Goal: Task Accomplishment & Management: Complete application form

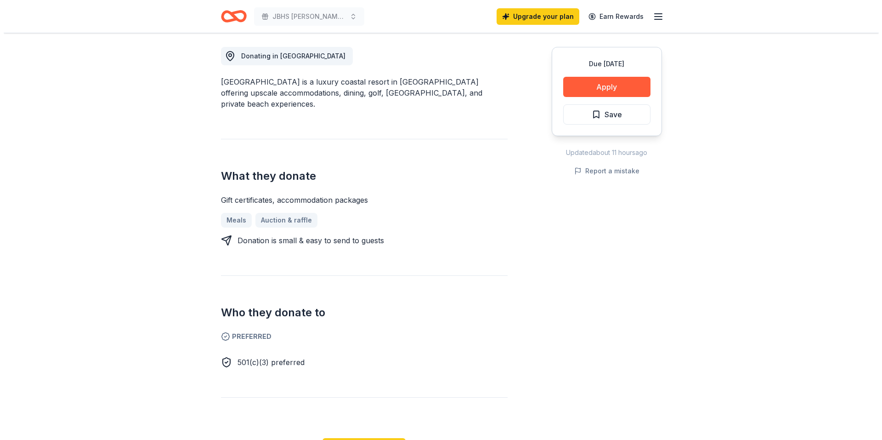
scroll to position [276, 0]
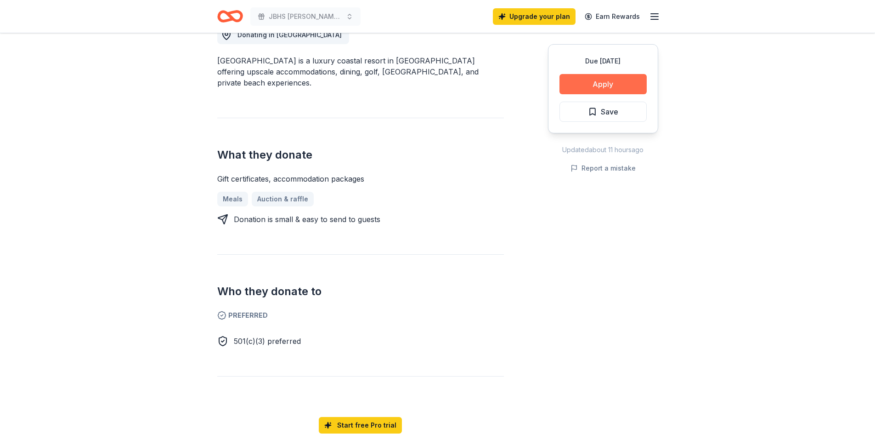
click at [611, 79] on button "Apply" at bounding box center [603, 84] width 87 height 20
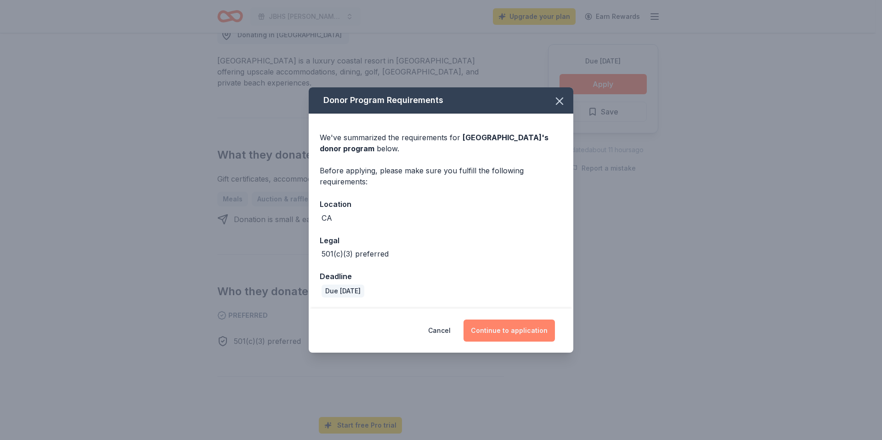
click at [533, 331] on button "Continue to application" at bounding box center [509, 330] width 91 height 22
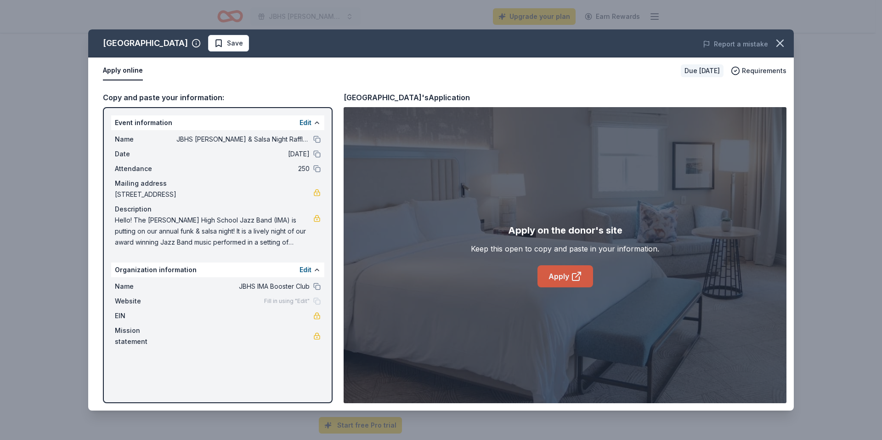
click at [556, 281] on link "Apply" at bounding box center [566, 276] width 56 height 22
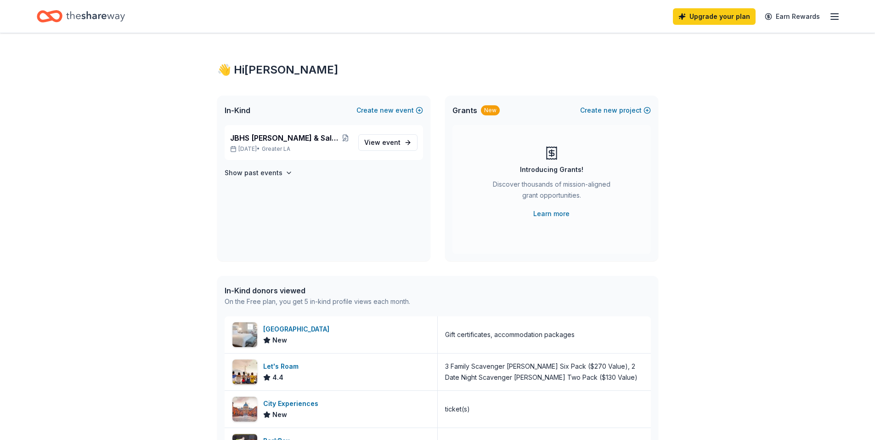
click at [107, 13] on icon "Home" at bounding box center [95, 16] width 59 height 19
click at [401, 139] on link "View event" at bounding box center [387, 142] width 59 height 17
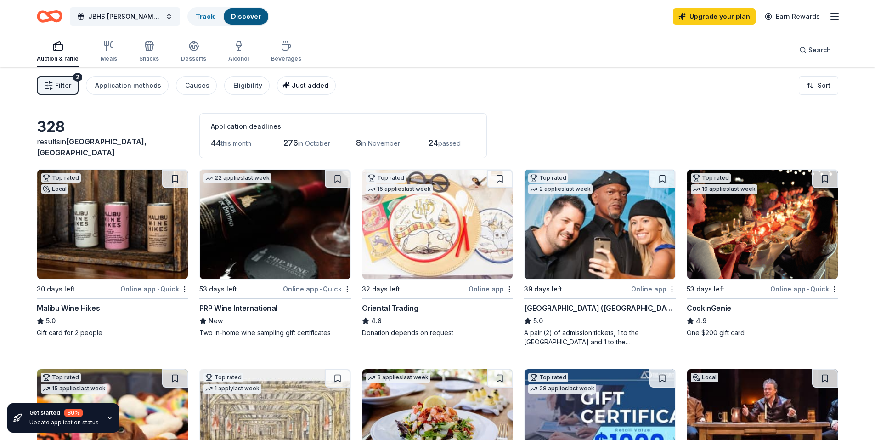
click at [302, 90] on div "Just added" at bounding box center [307, 85] width 42 height 11
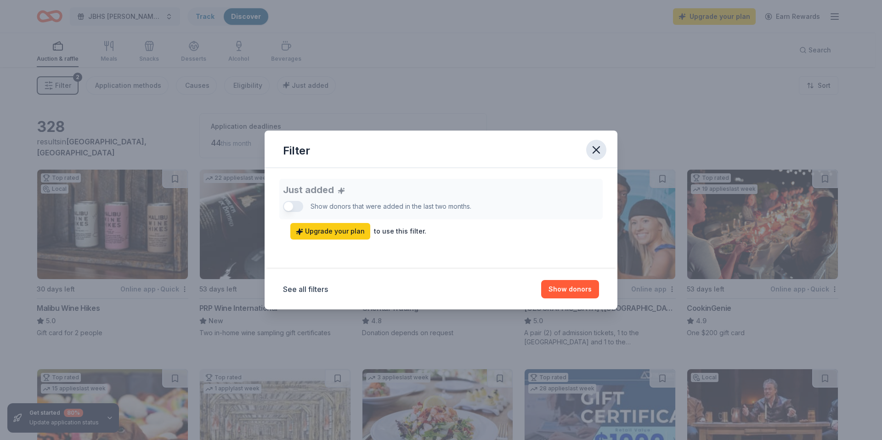
click at [590, 156] on icon "button" at bounding box center [596, 149] width 13 height 13
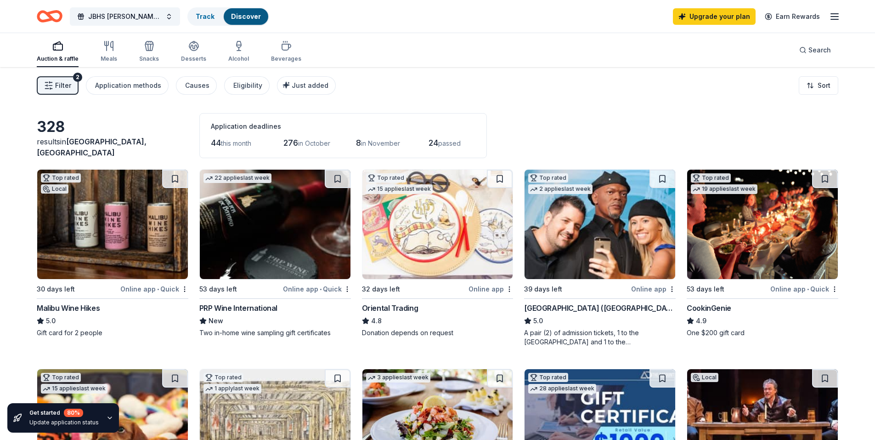
click at [438, 248] on img at bounding box center [437, 224] width 151 height 109
click at [115, 18] on span "JBHS [PERSON_NAME] & Salsa Night Raffle Baskets" at bounding box center [125, 16] width 74 height 11
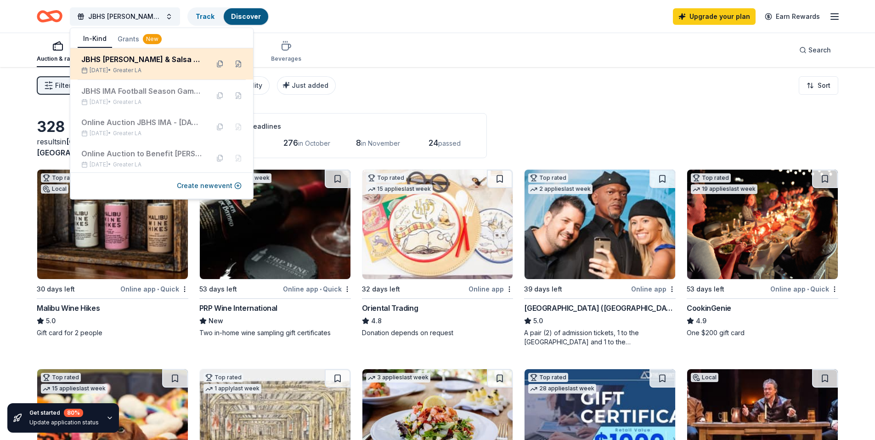
click at [108, 54] on div "JBHS [PERSON_NAME] & Salsa Night Raffle Baskets" at bounding box center [141, 59] width 120 height 11
click at [231, 65] on button at bounding box center [238, 64] width 15 height 15
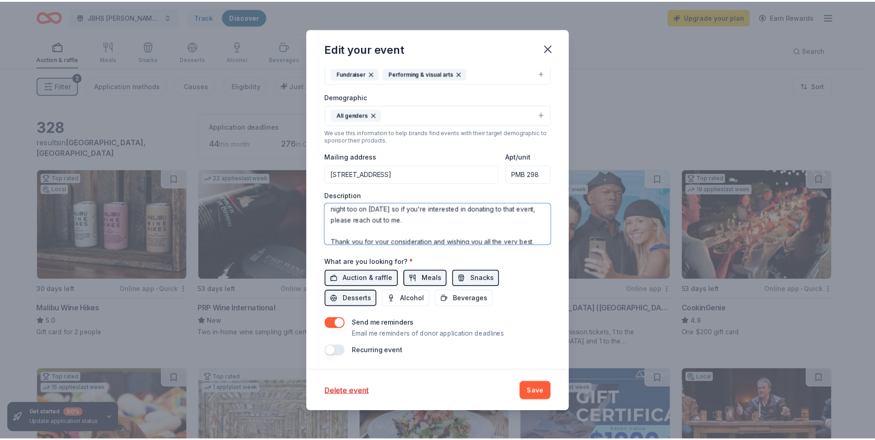
scroll to position [198, 0]
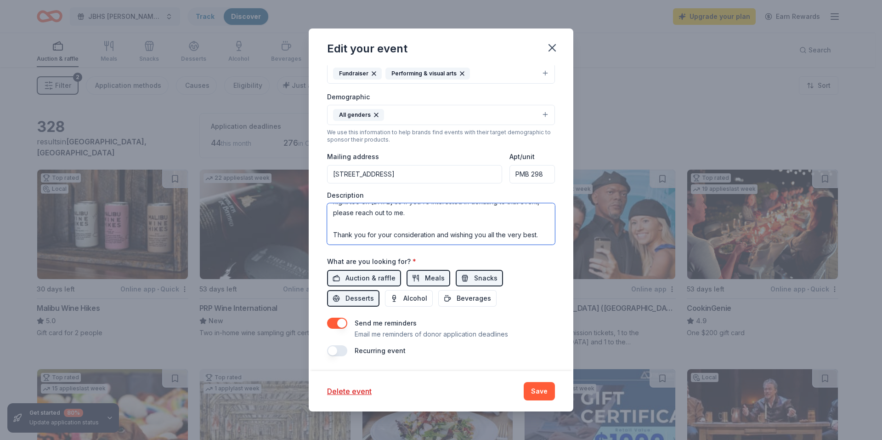
drag, startPoint x: 332, startPoint y: 211, endPoint x: 403, endPoint y: 248, distance: 80.3
click at [403, 248] on div "Event name * JBHS [PERSON_NAME] & Salsa Night Raffle Baskets 42 /100 Event webs…" at bounding box center [441, 143] width 228 height 426
click at [548, 47] on icon "button" at bounding box center [552, 47] width 13 height 13
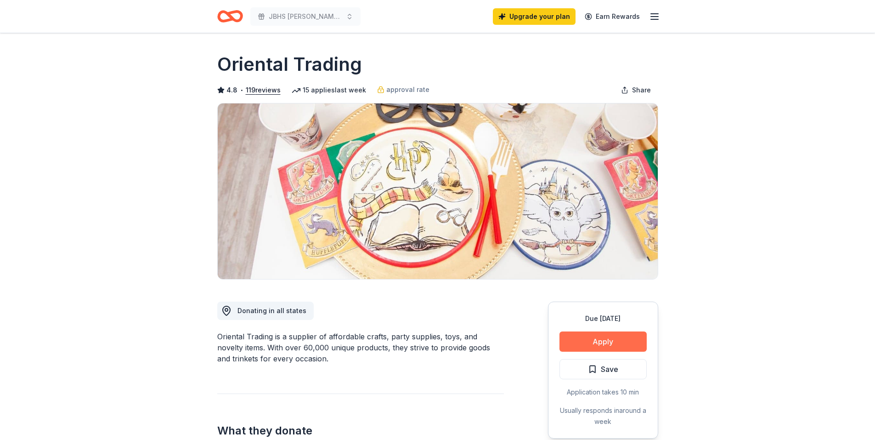
click at [584, 348] on button "Apply" at bounding box center [603, 341] width 87 height 20
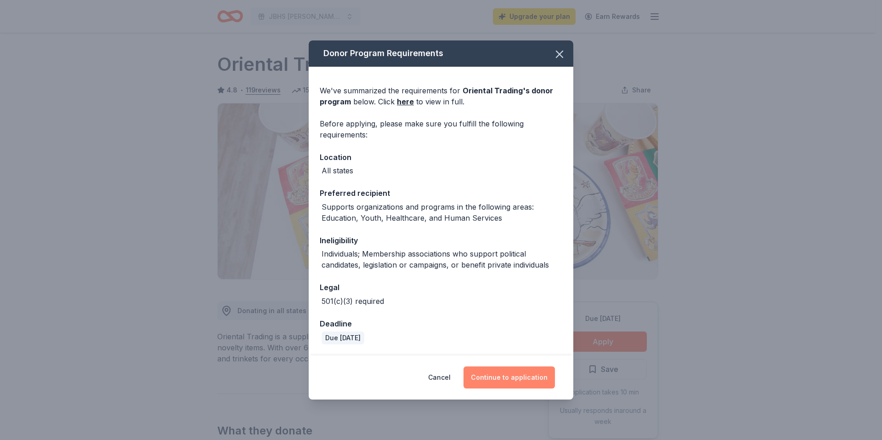
click at [524, 382] on button "Continue to application" at bounding box center [509, 377] width 91 height 22
